Goal: Task Accomplishment & Management: Manage account settings

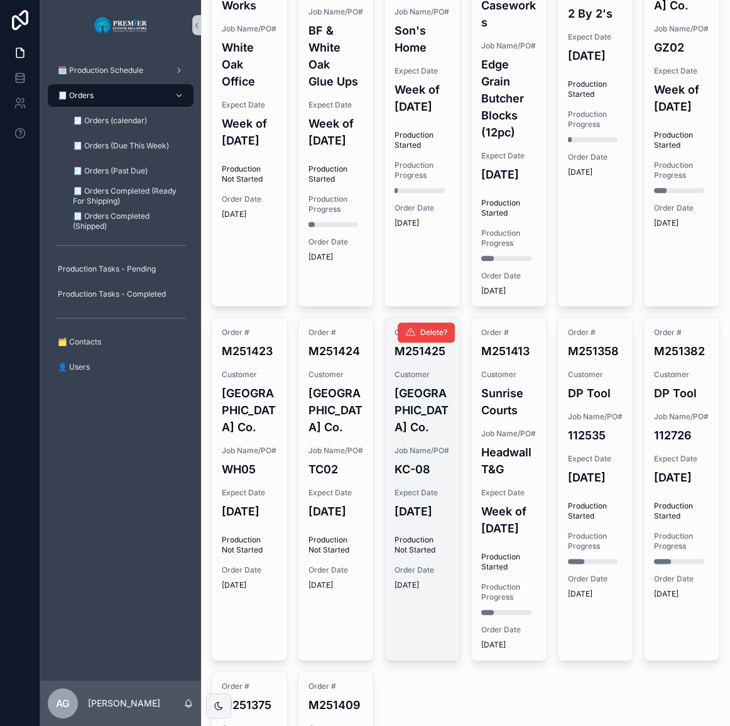
scroll to position [1028, 0]
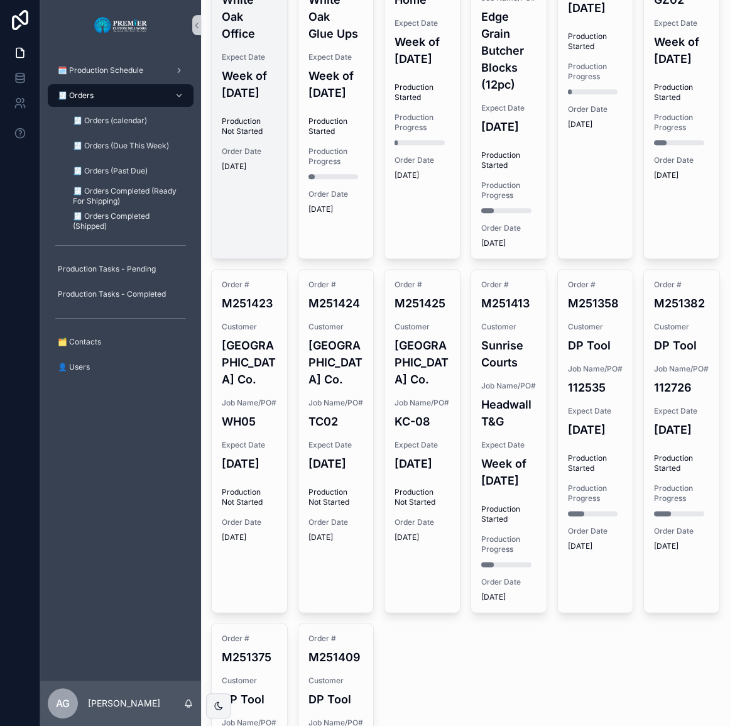
click at [286, 280] on div "Order # M251383 Customer Beaver Creek Industries Job Name/PO# 12499 Expect Date…" at bounding box center [465, 10] width 509 height 1843
click at [266, 156] on span "Order Date" at bounding box center [249, 151] width 55 height 10
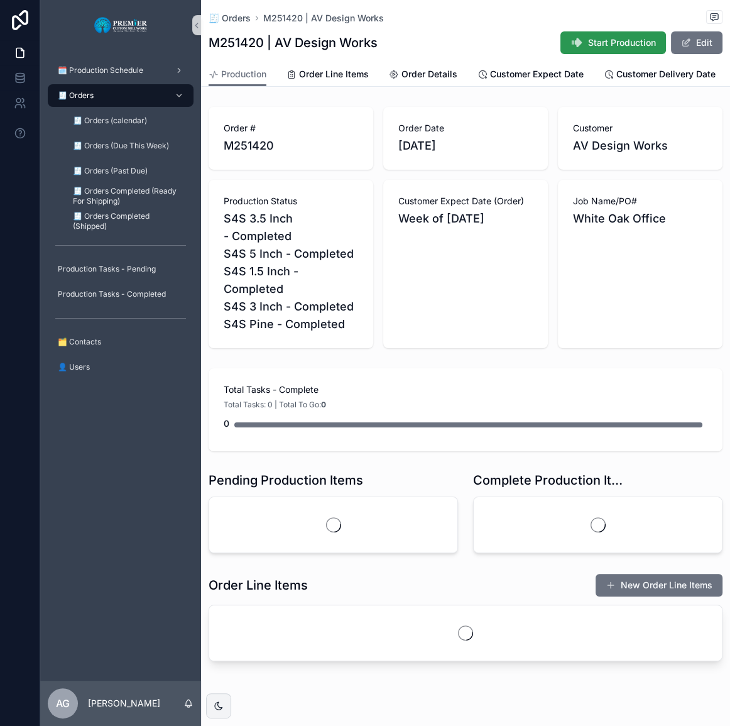
click at [618, 45] on span "Start Production" at bounding box center [622, 42] width 68 height 13
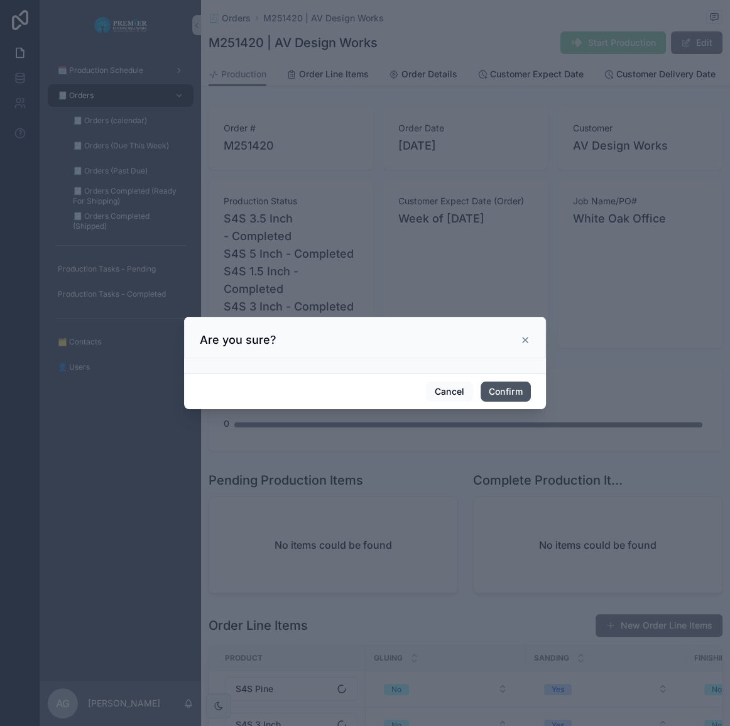
click at [513, 398] on button "Confirm" at bounding box center [506, 391] width 50 height 20
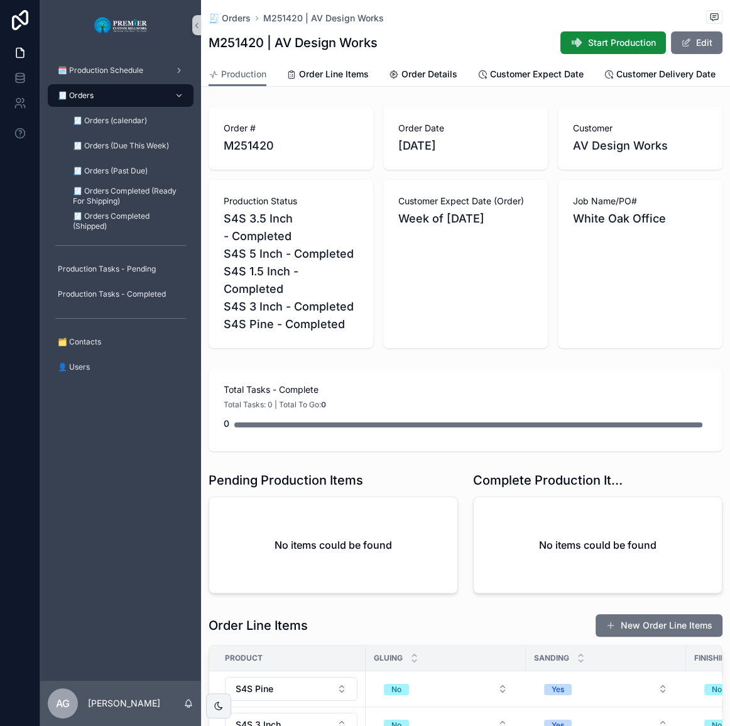
click at [111, 89] on div "🧾 Orders" at bounding box center [120, 95] width 131 height 20
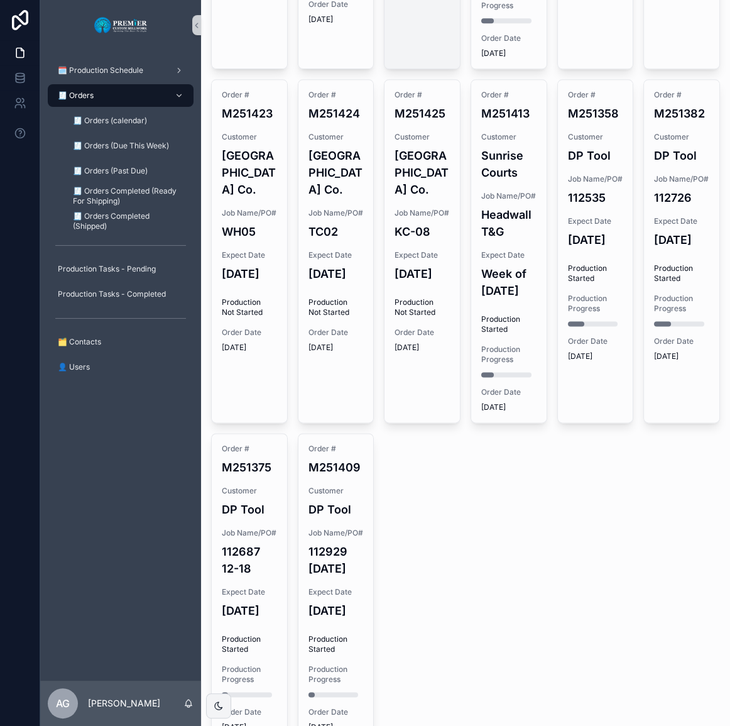
scroll to position [1256, 0]
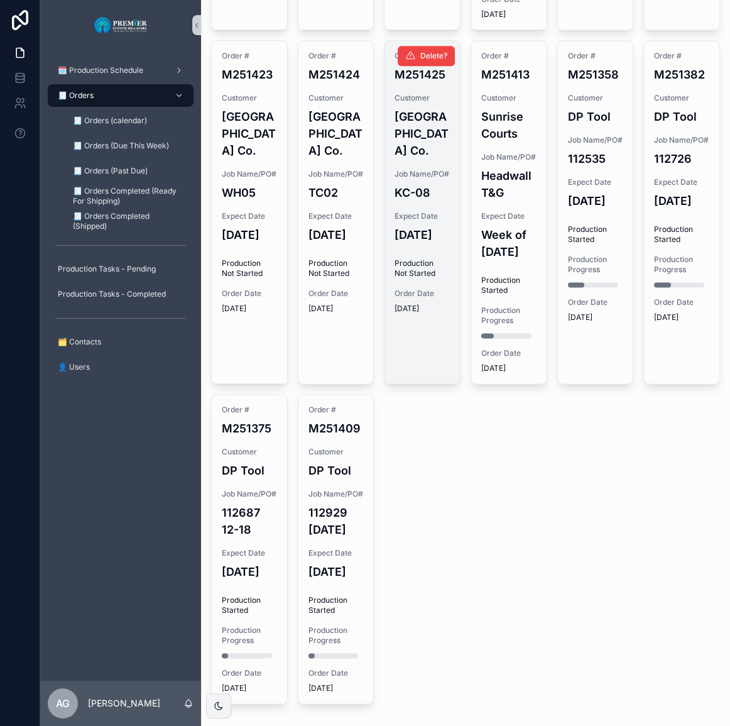
click at [428, 243] on h4 "[DATE]" at bounding box center [422, 234] width 55 height 17
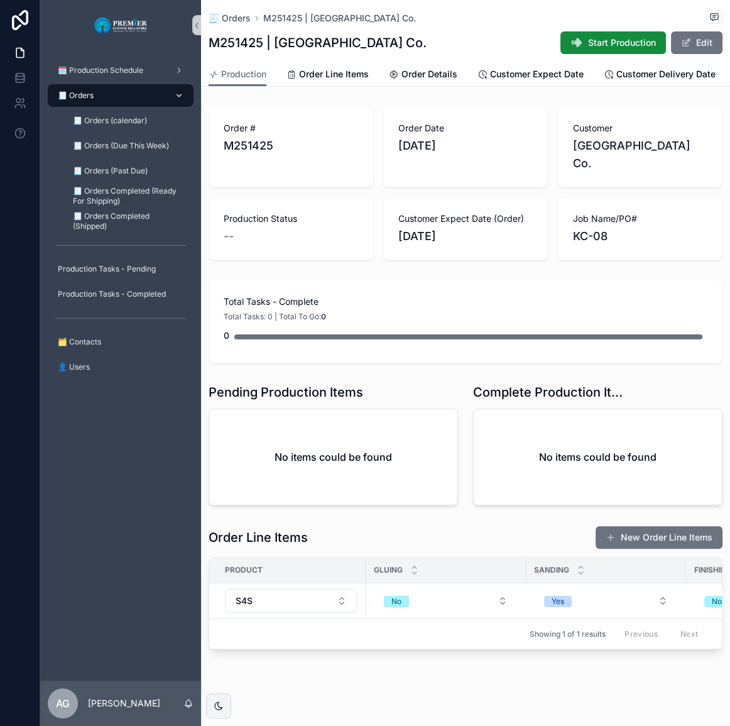
click at [144, 88] on div "🧾 Orders" at bounding box center [120, 95] width 131 height 20
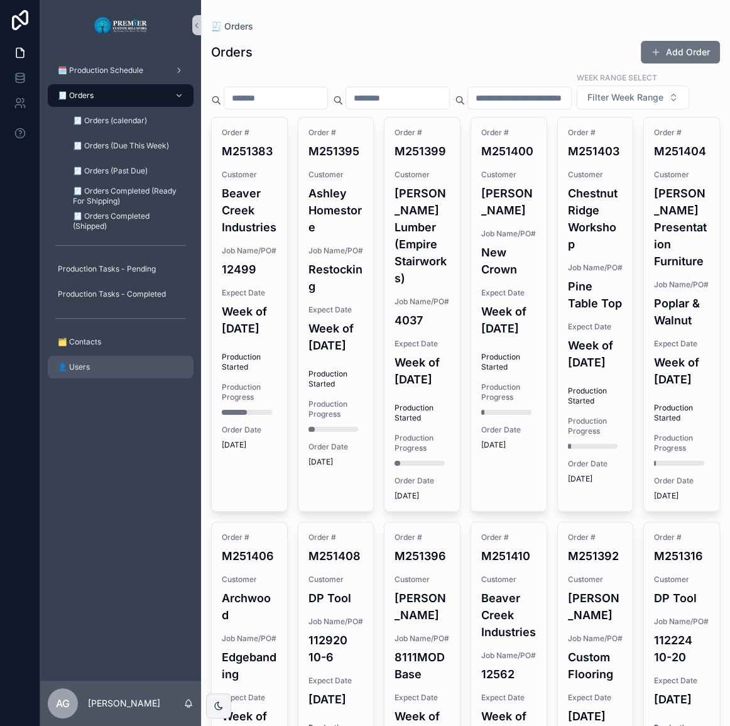
click at [169, 370] on div "👤 Users" at bounding box center [120, 367] width 131 height 20
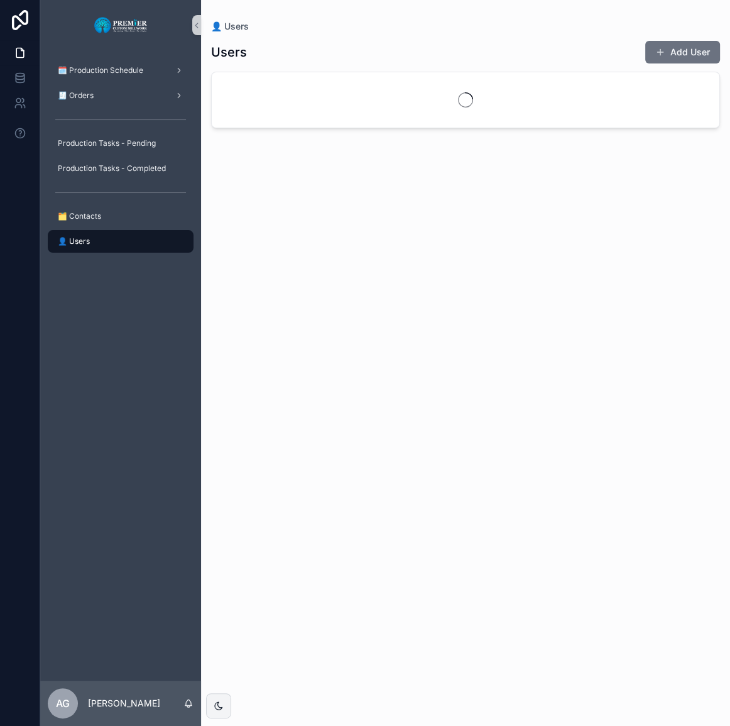
click at [100, 108] on div "scrollable content" at bounding box center [120, 119] width 161 height 23
click at [102, 100] on div "🧾 Orders" at bounding box center [120, 95] width 131 height 20
